Goal: Complete application form

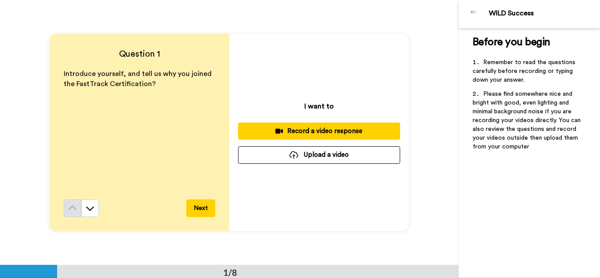
click at [313, 128] on div "Record a video response" at bounding box center [319, 130] width 148 height 9
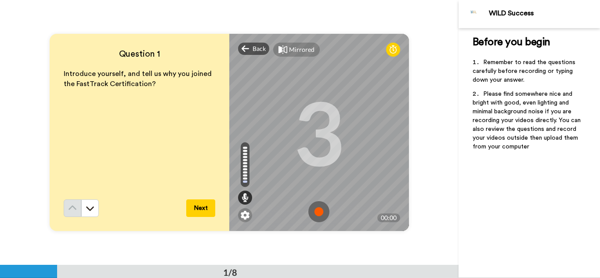
click at [318, 210] on img at bounding box center [318, 211] width 21 height 21
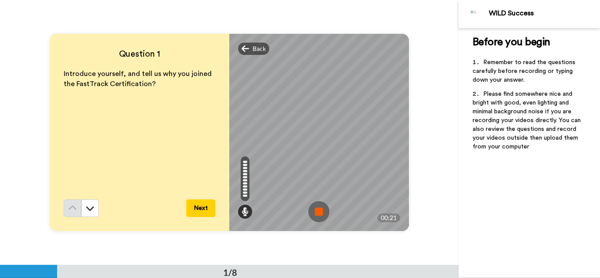
click at [204, 208] on button "Next" at bounding box center [200, 208] width 29 height 18
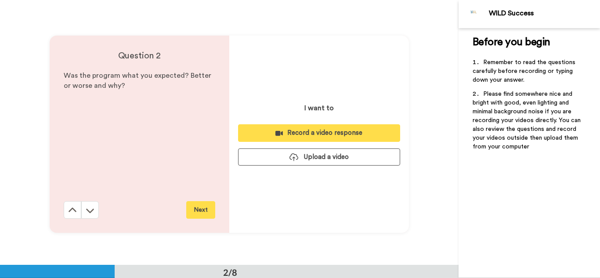
scroll to position [265, 0]
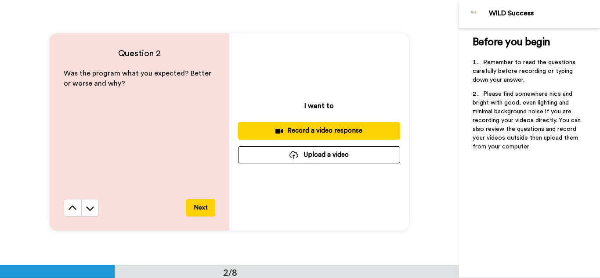
click at [324, 129] on div "Record a video response" at bounding box center [319, 130] width 148 height 9
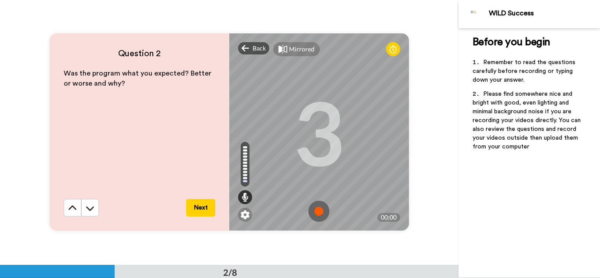
click at [315, 210] on img at bounding box center [318, 211] width 21 height 21
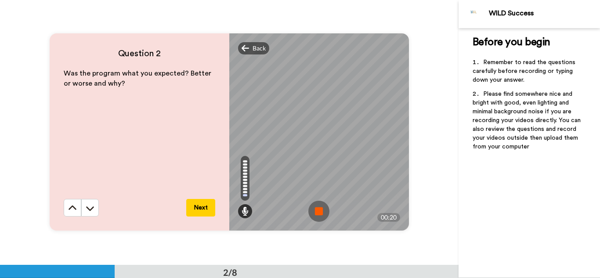
click at [315, 210] on img at bounding box center [318, 211] width 21 height 21
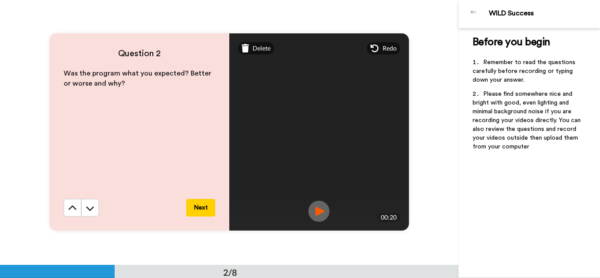
click at [204, 210] on button "Next" at bounding box center [200, 208] width 29 height 18
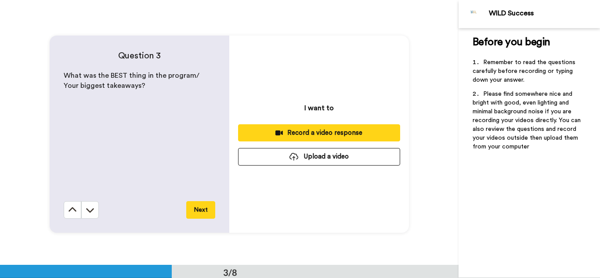
scroll to position [529, 0]
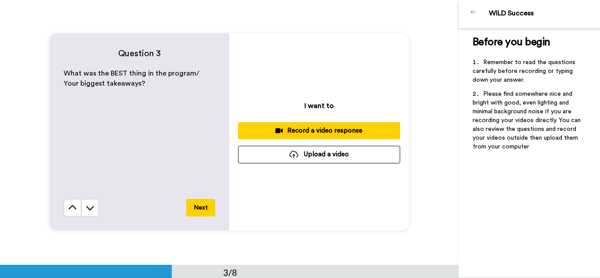
click at [320, 128] on div "Record a video response" at bounding box center [319, 130] width 148 height 9
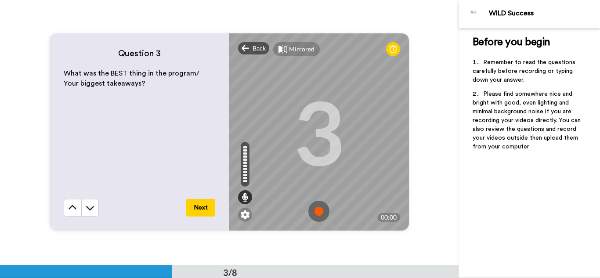
click at [320, 210] on img at bounding box center [318, 211] width 21 height 21
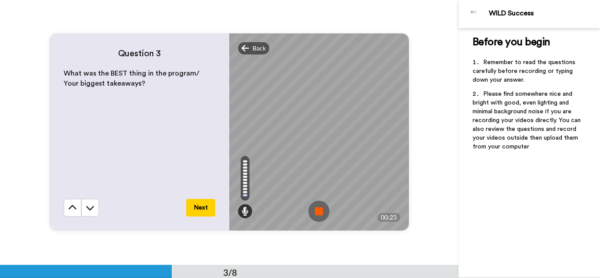
click at [320, 210] on img at bounding box center [318, 211] width 21 height 21
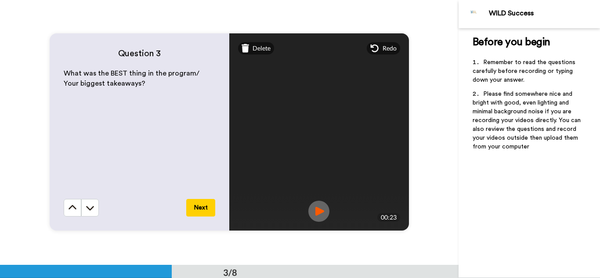
click at [201, 206] on button "Next" at bounding box center [200, 208] width 29 height 18
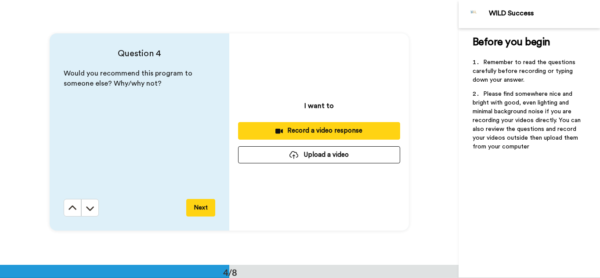
scroll to position [794, 0]
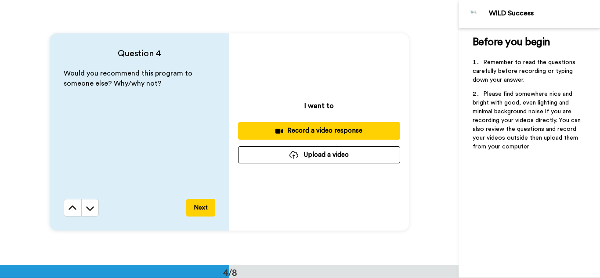
click at [341, 130] on div "Record a video response" at bounding box center [319, 130] width 148 height 9
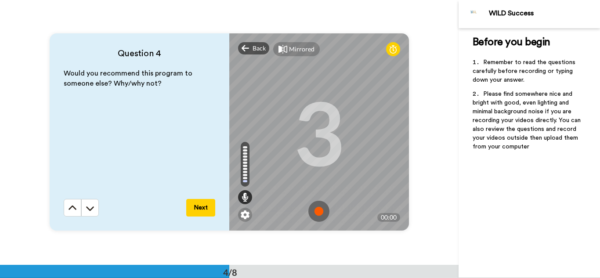
click at [316, 211] on img at bounding box center [318, 211] width 21 height 21
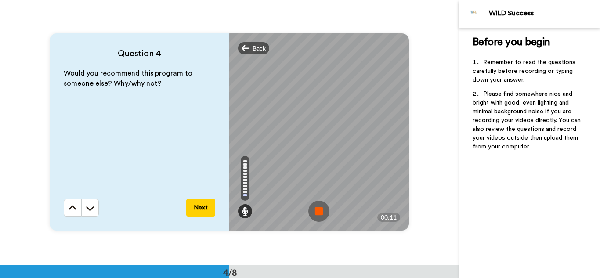
click at [316, 211] on img at bounding box center [318, 211] width 21 height 21
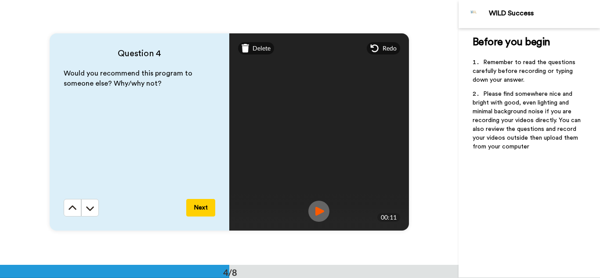
click at [206, 208] on button "Next" at bounding box center [200, 208] width 29 height 18
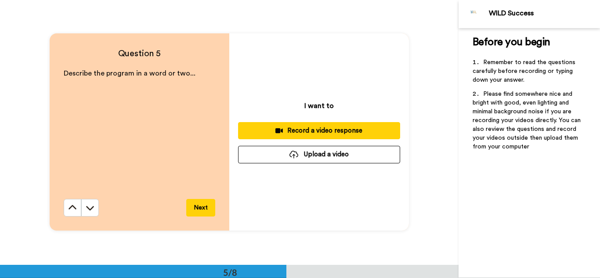
scroll to position [1058, 0]
click at [298, 132] on div "Record a video response" at bounding box center [319, 130] width 148 height 9
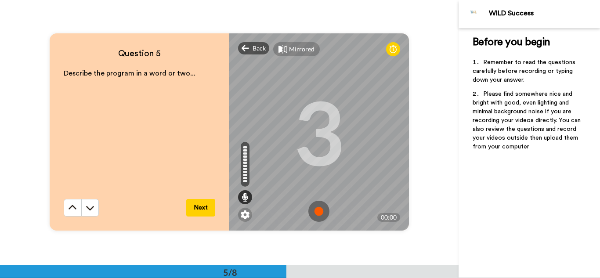
click at [316, 208] on img at bounding box center [318, 211] width 21 height 21
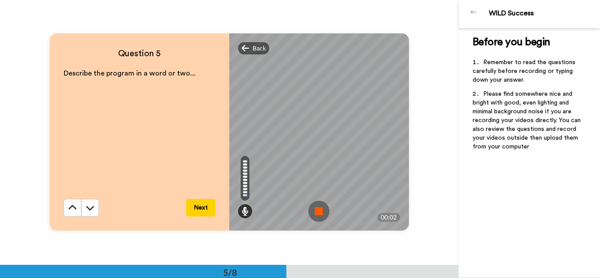
click at [316, 208] on img at bounding box center [318, 211] width 21 height 21
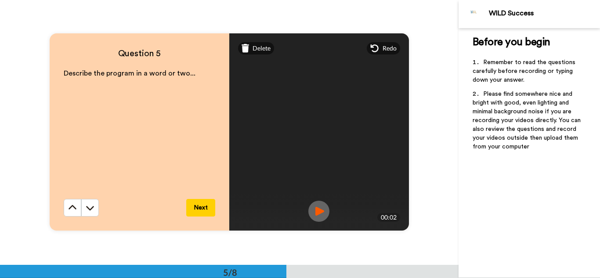
click at [202, 205] on button "Next" at bounding box center [200, 208] width 29 height 18
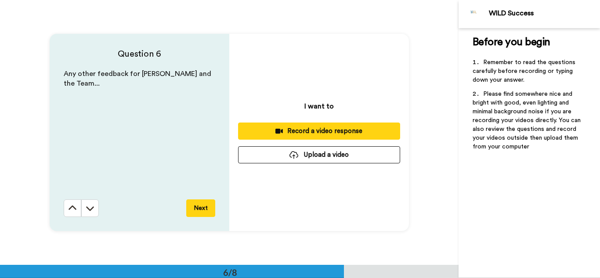
scroll to position [1322, 0]
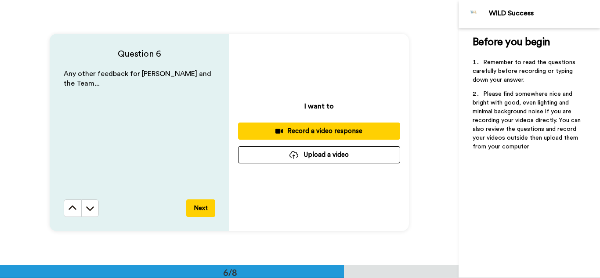
click at [324, 133] on div "Record a video response" at bounding box center [319, 130] width 148 height 9
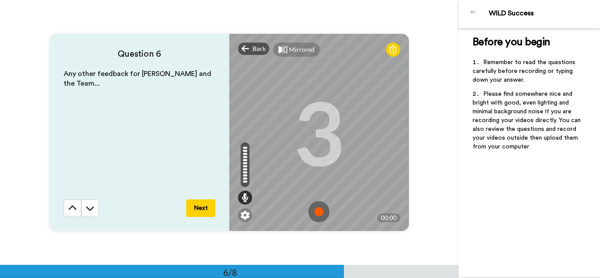
click at [318, 210] on img at bounding box center [318, 211] width 21 height 21
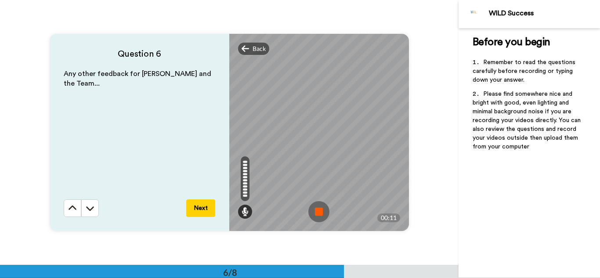
click at [318, 210] on img at bounding box center [318, 211] width 21 height 21
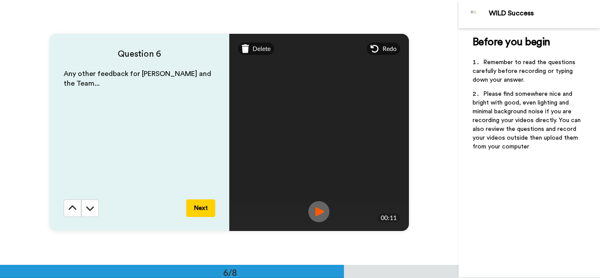
click at [209, 201] on button "Next" at bounding box center [200, 208] width 29 height 18
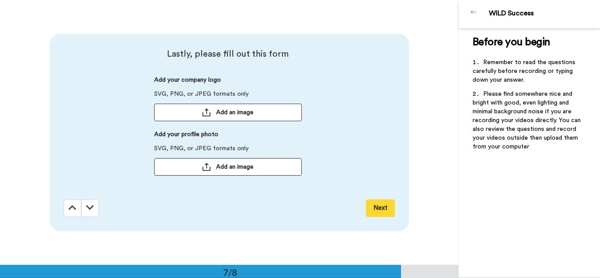
scroll to position [1587, 0]
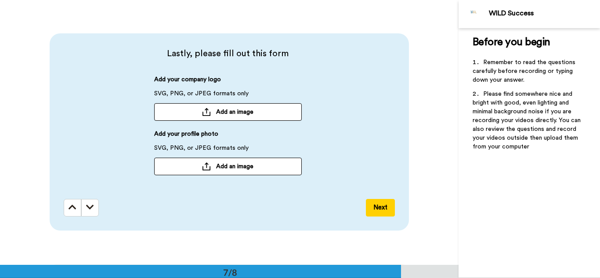
click at [208, 167] on div at bounding box center [206, 166] width 9 height 8
click at [382, 204] on button "Next" at bounding box center [380, 208] width 29 height 18
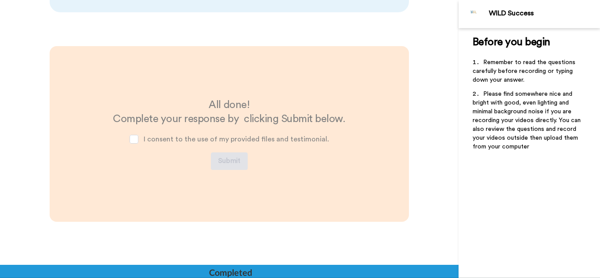
scroll to position [1807, 0]
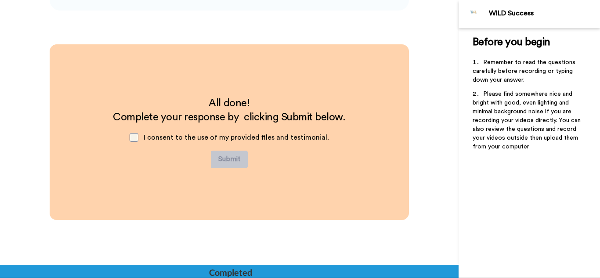
click at [136, 137] on span at bounding box center [133, 137] width 9 height 9
click at [230, 155] on button "Submit" at bounding box center [229, 160] width 37 height 18
